Goal: Task Accomplishment & Management: Manage account settings

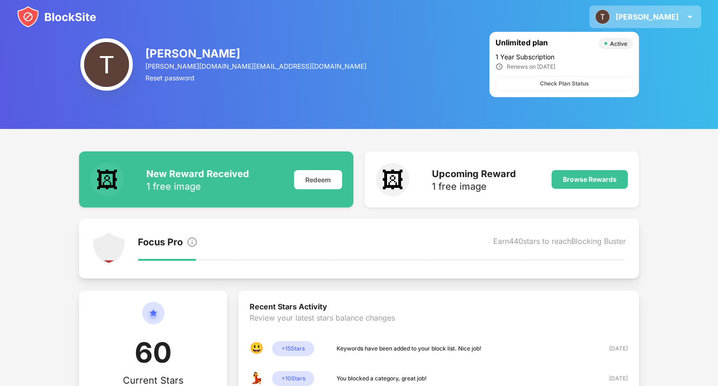
click at [610, 13] on img at bounding box center [602, 16] width 15 height 15
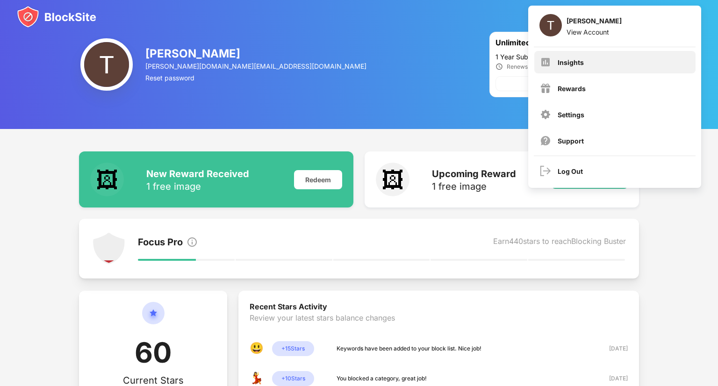
click at [605, 60] on div "Insights" at bounding box center [614, 62] width 161 height 22
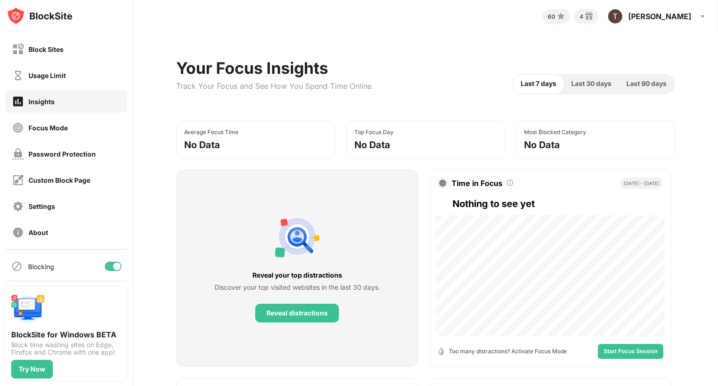
click at [39, 48] on div "Block Sites" at bounding box center [46, 49] width 35 height 8
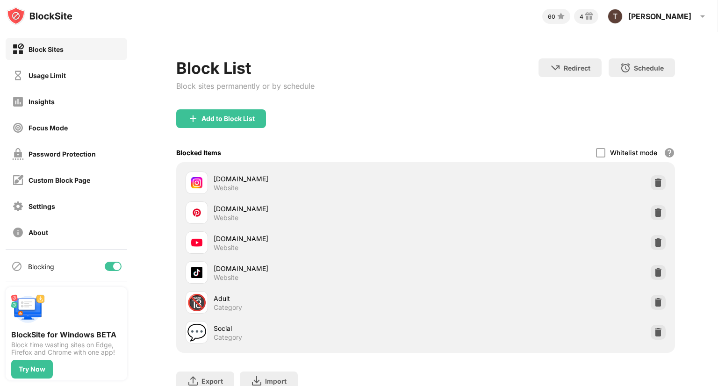
click at [655, 336] on div at bounding box center [657, 332] width 15 height 15
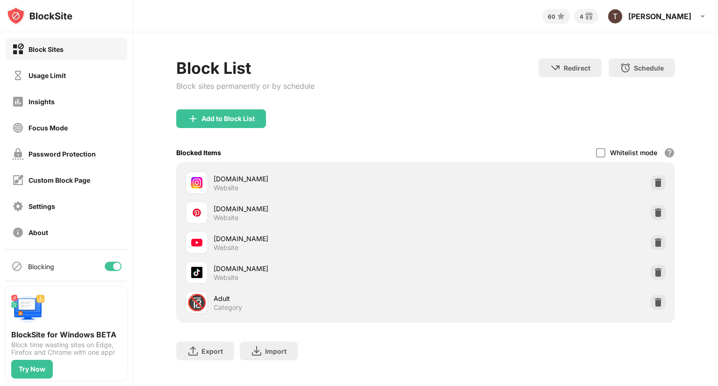
click at [206, 115] on div "Add to Block List" at bounding box center [227, 118] width 53 height 7
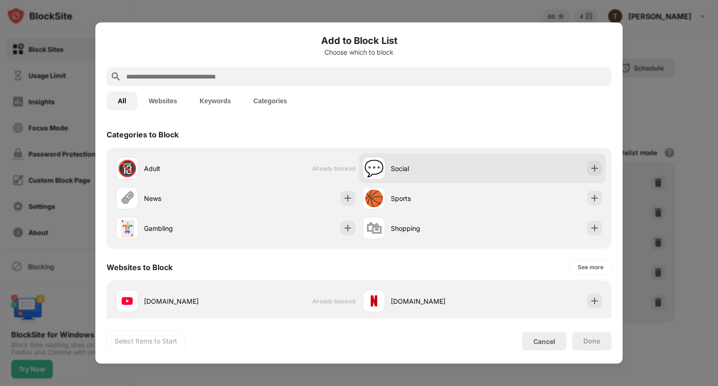
click at [595, 166] on img at bounding box center [594, 168] width 9 height 9
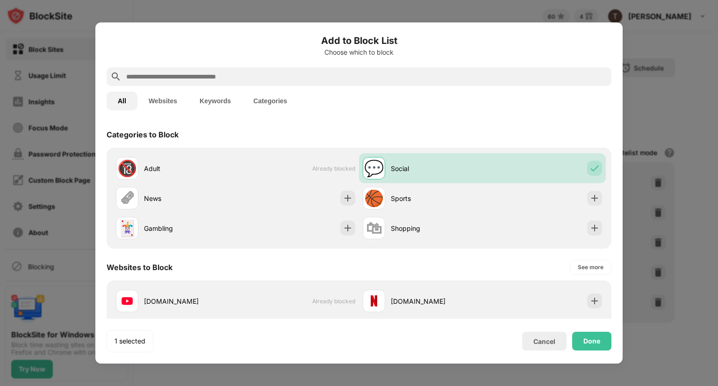
click at [599, 344] on div "Done" at bounding box center [591, 340] width 17 height 7
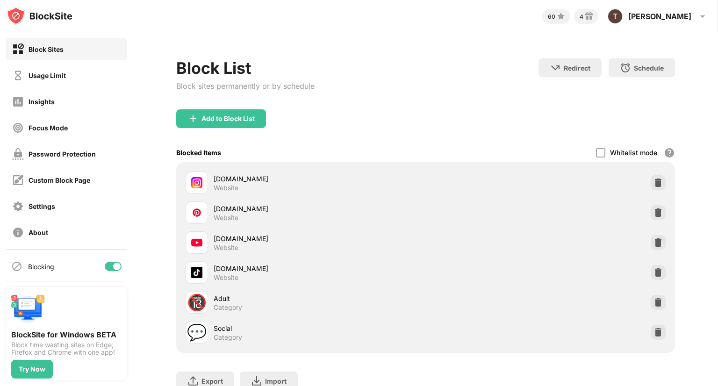
click at [652, 336] on div at bounding box center [657, 332] width 15 height 15
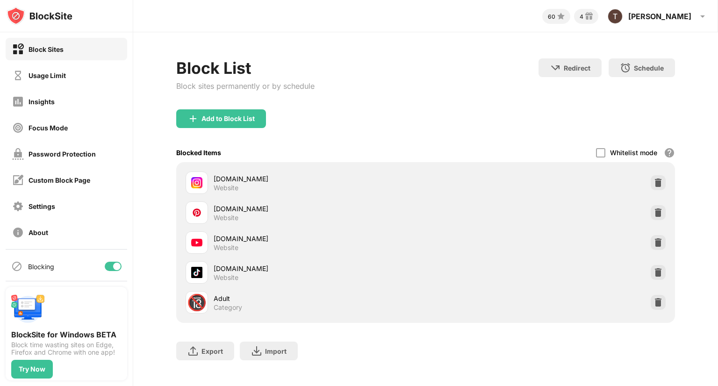
click at [235, 116] on div "Add to Block List" at bounding box center [227, 118] width 53 height 7
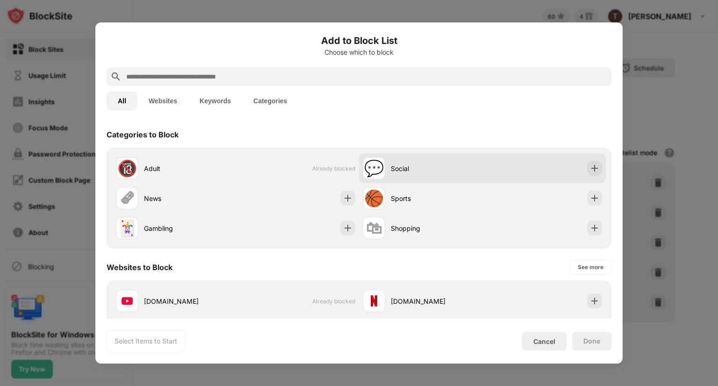
click at [596, 167] on img at bounding box center [594, 168] width 9 height 9
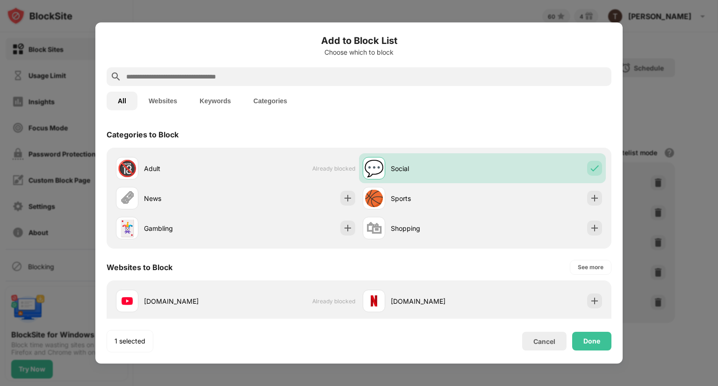
click at [590, 346] on div "Done" at bounding box center [591, 341] width 39 height 19
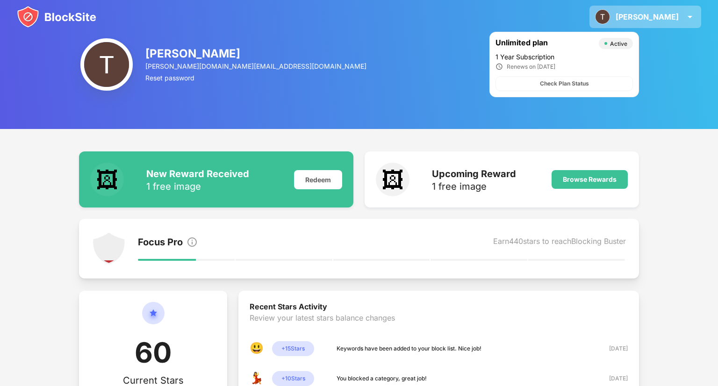
click at [687, 20] on img at bounding box center [689, 16] width 11 height 11
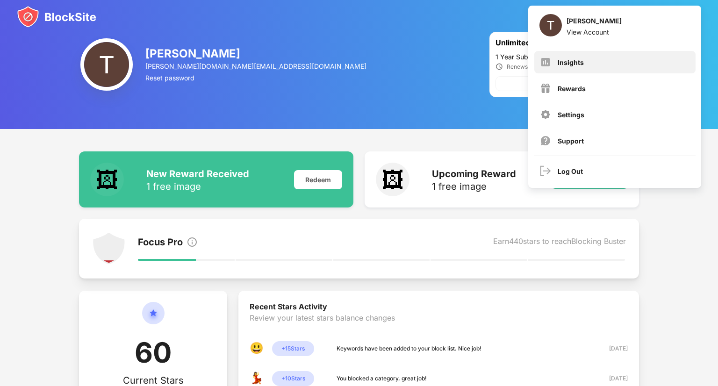
click at [655, 58] on div "Insights" at bounding box center [614, 62] width 161 height 22
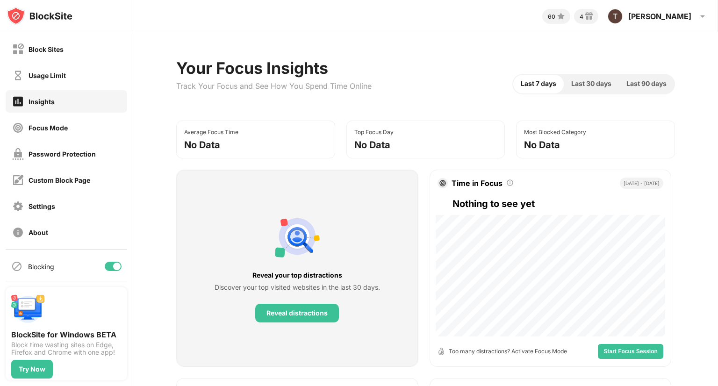
click at [42, 50] on div "Block Sites" at bounding box center [46, 49] width 35 height 8
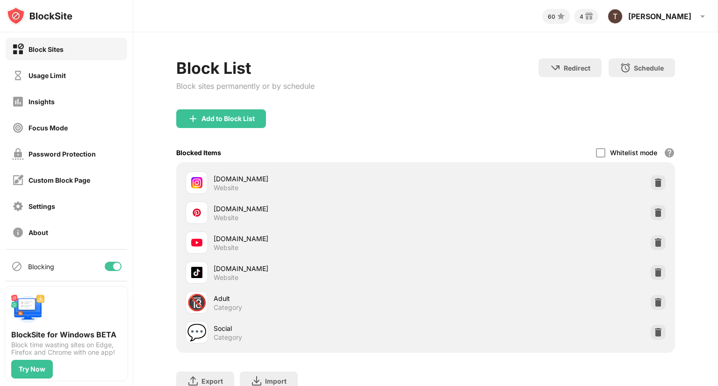
click at [652, 336] on div at bounding box center [657, 332] width 15 height 15
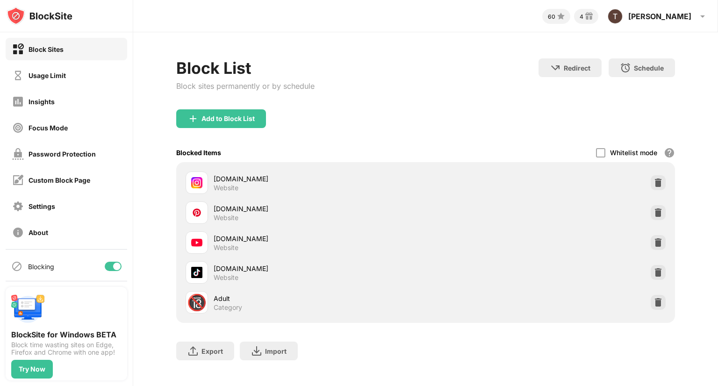
click at [202, 123] on div "Add to Block List" at bounding box center [221, 118] width 90 height 19
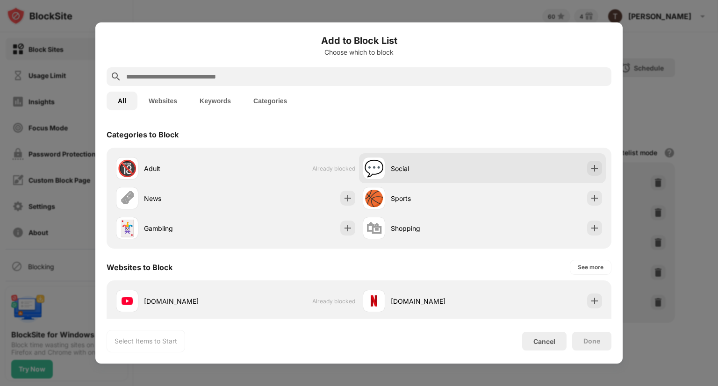
click at [599, 168] on div at bounding box center [594, 168] width 15 height 15
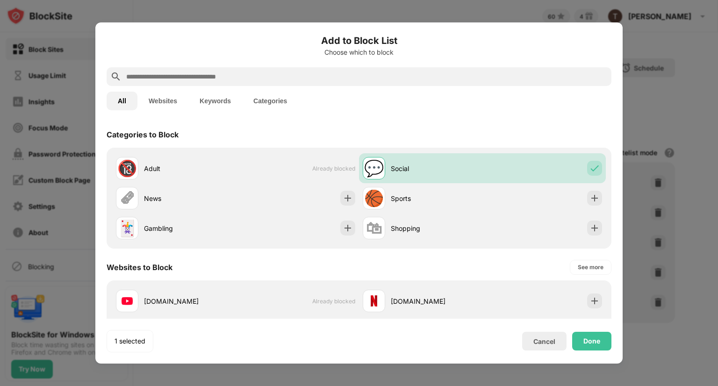
click at [602, 343] on div "Done" at bounding box center [591, 341] width 39 height 19
